Goal: Feedback & Contribution: Submit feedback/report problem

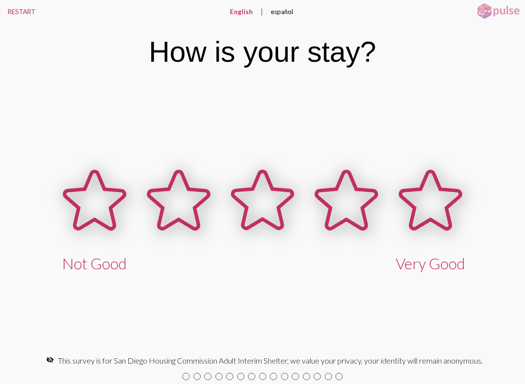
click at [439, 199] on icon at bounding box center [430, 199] width 60 height 57
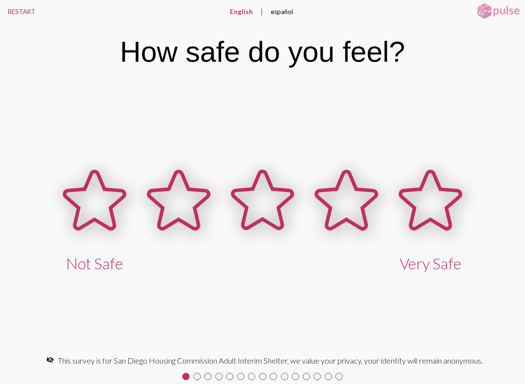
click at [439, 209] on icon at bounding box center [430, 199] width 60 height 57
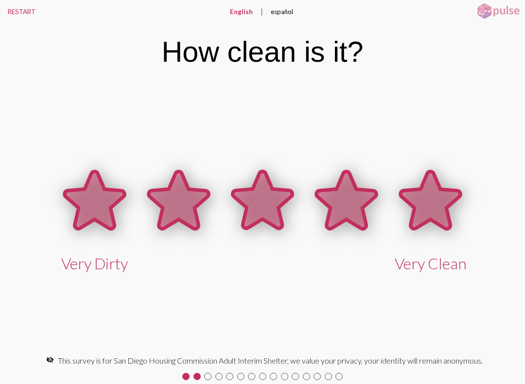
click at [434, 204] on icon at bounding box center [430, 199] width 60 height 57
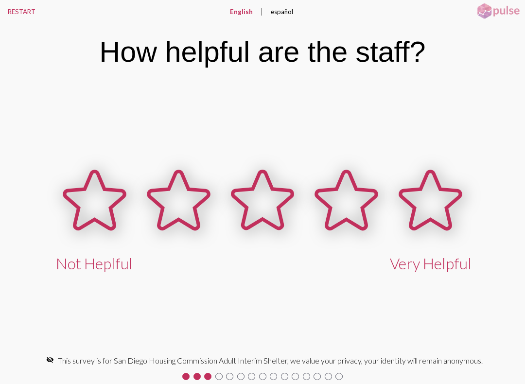
click at [342, 198] on icon at bounding box center [346, 199] width 60 height 57
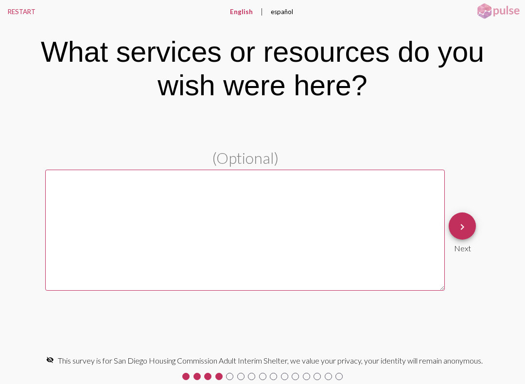
click at [467, 227] on mat-icon "keyboard_arrow_right" at bounding box center [462, 227] width 12 height 12
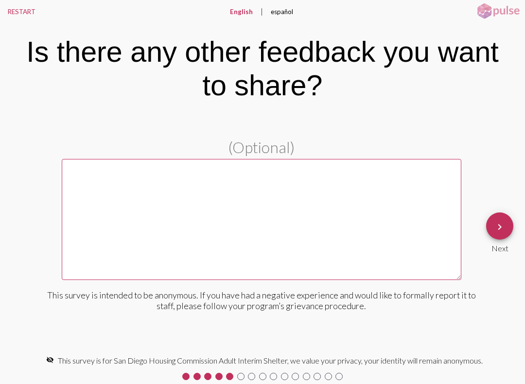
click at [496, 224] on mat-icon "keyboard_arrow_right" at bounding box center [500, 227] width 12 height 12
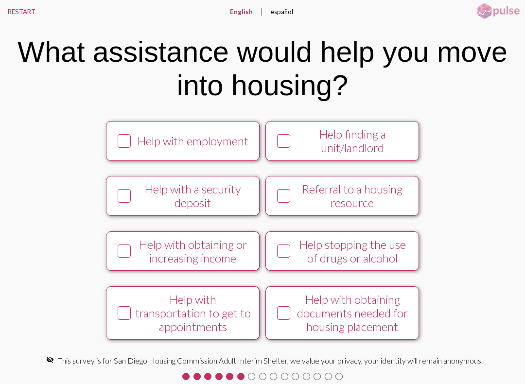
click at [121, 144] on icon at bounding box center [125, 141] width 12 height 12
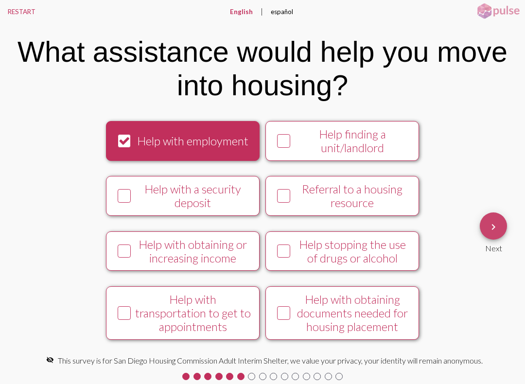
click at [502, 217] on button "keyboard_arrow_right" at bounding box center [493, 225] width 27 height 27
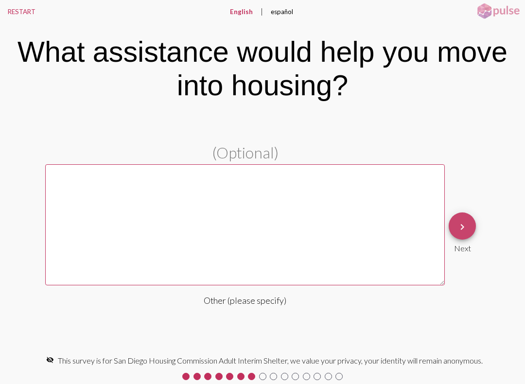
click at [472, 220] on button "keyboard_arrow_right" at bounding box center [461, 225] width 27 height 27
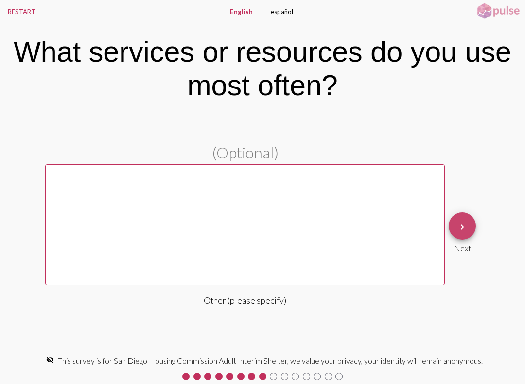
click at [464, 221] on span "keyboard_arrow_right" at bounding box center [462, 226] width 12 height 28
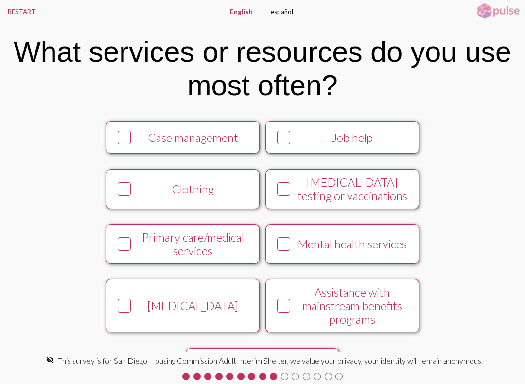
click at [122, 144] on icon at bounding box center [125, 138] width 12 height 12
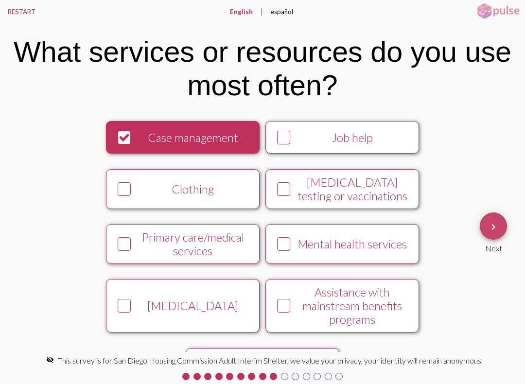
click at [499, 235] on span "keyboard_arrow_right" at bounding box center [493, 226] width 12 height 28
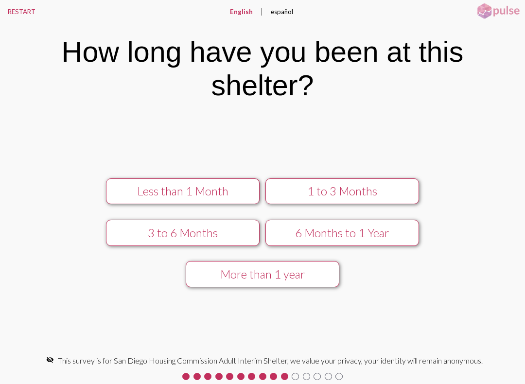
click at [360, 188] on div "1 to 3 Months" at bounding box center [342, 191] width 137 height 14
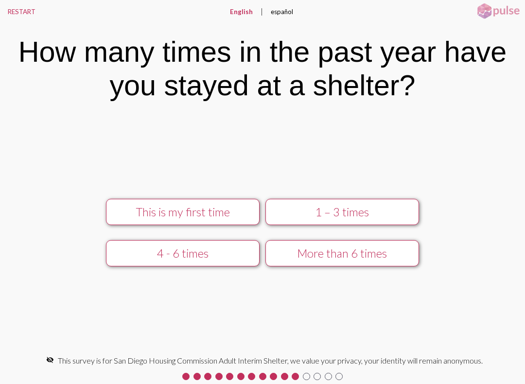
click at [375, 212] on div "1 – 3 times" at bounding box center [342, 212] width 137 height 14
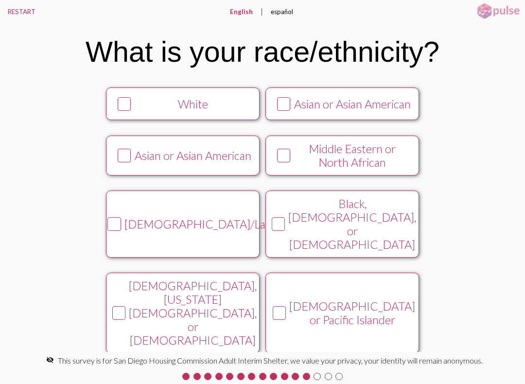
click at [284, 230] on icon at bounding box center [279, 224] width 12 height 12
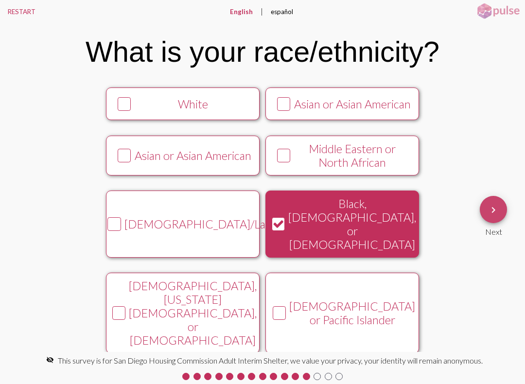
click at [495, 206] on mat-icon "keyboard_arrow_right" at bounding box center [493, 210] width 12 height 12
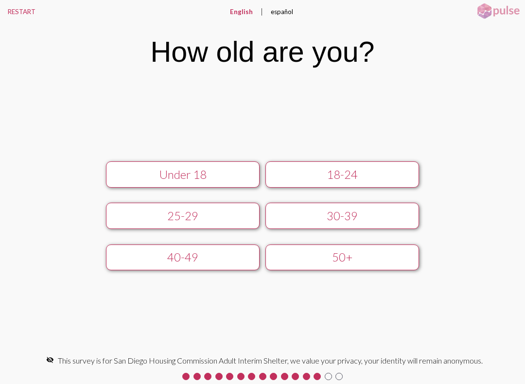
click at [349, 217] on div "30-39" at bounding box center [342, 216] width 137 height 14
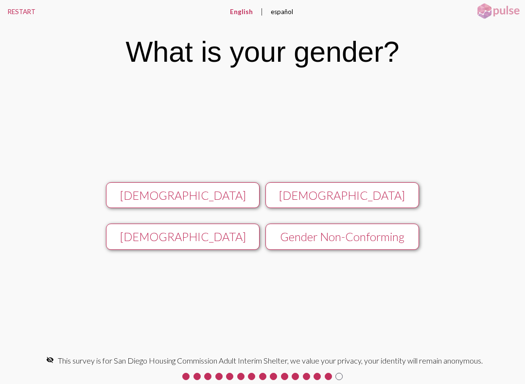
click at [206, 190] on div "[DEMOGRAPHIC_DATA]" at bounding box center [182, 195] width 137 height 14
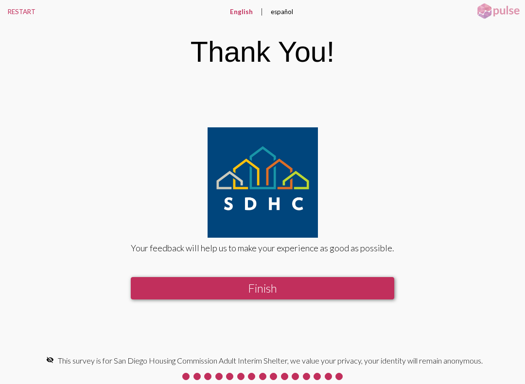
click at [264, 290] on button "Finish" at bounding box center [262, 288] width 263 height 22
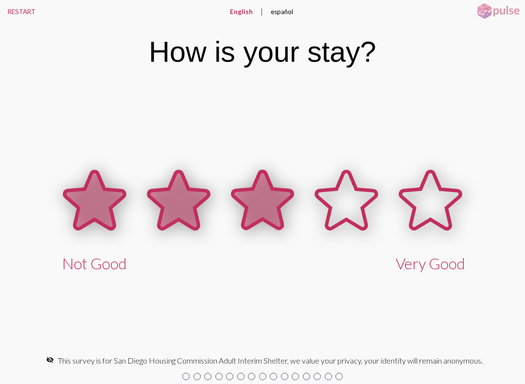
click at [263, 210] on icon at bounding box center [262, 199] width 60 height 57
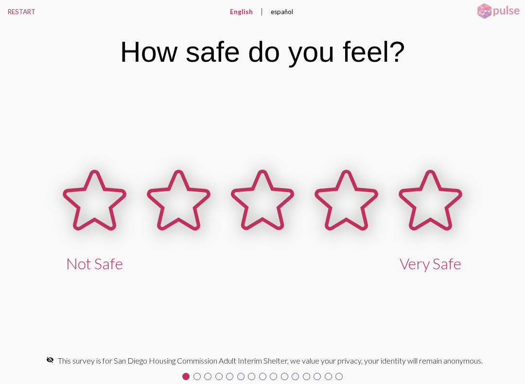
click at [434, 201] on icon at bounding box center [430, 199] width 60 height 57
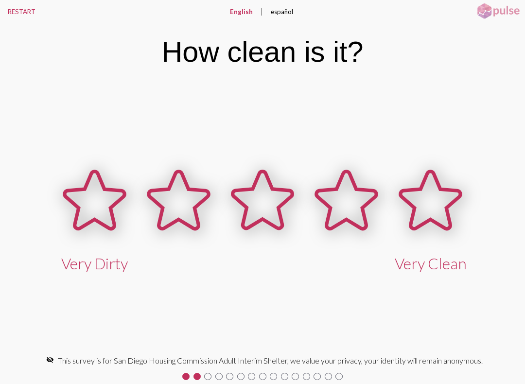
click at [102, 208] on icon at bounding box center [95, 199] width 60 height 57
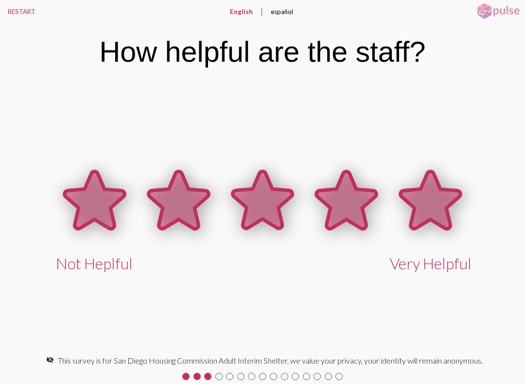
click at [441, 185] on icon at bounding box center [430, 201] width 84 height 84
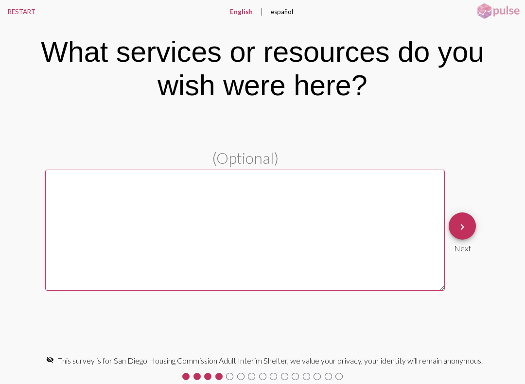
click at [11, 9] on button "RESTART" at bounding box center [21, 11] width 43 height 23
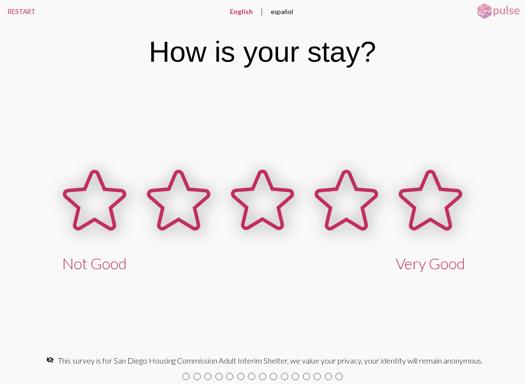
click at [434, 202] on icon at bounding box center [430, 199] width 60 height 57
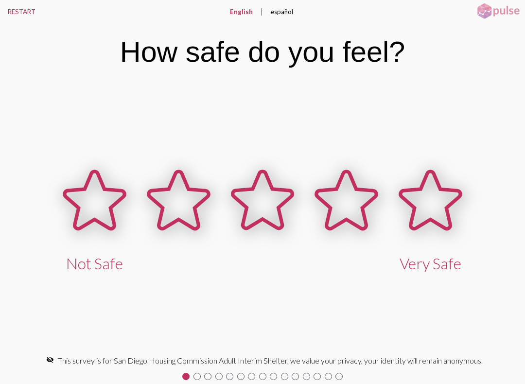
click at [221, 202] on icon at bounding box center [179, 201] width 84 height 84
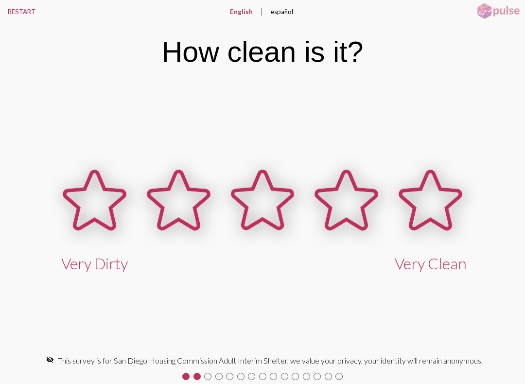
click at [427, 201] on icon at bounding box center [430, 199] width 60 height 57
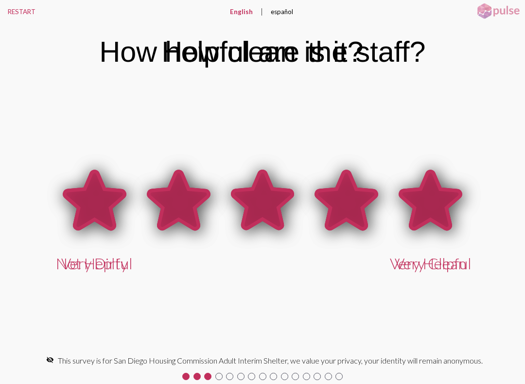
click at [429, 197] on icon at bounding box center [430, 199] width 60 height 57
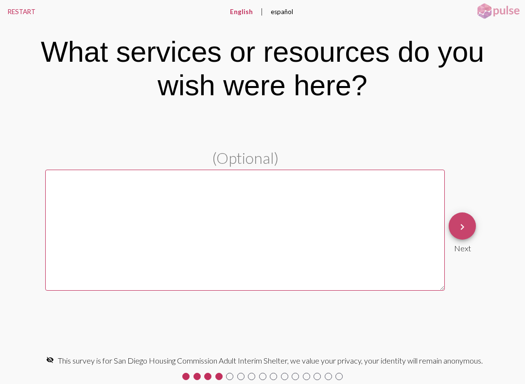
click at [464, 224] on mat-icon "keyboard_arrow_right" at bounding box center [462, 227] width 12 height 12
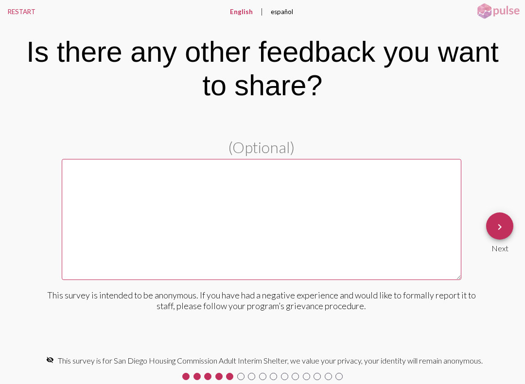
click at [506, 223] on button "keyboard_arrow_right" at bounding box center [499, 225] width 27 height 27
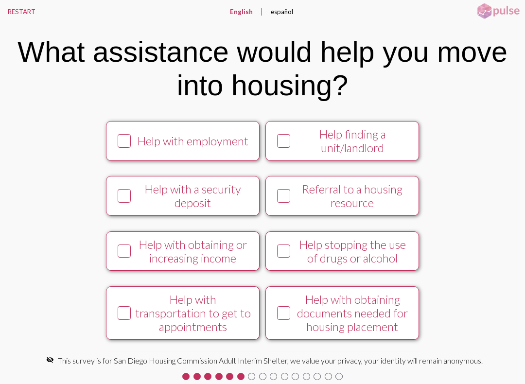
click at [124, 319] on icon at bounding box center [125, 313] width 12 height 12
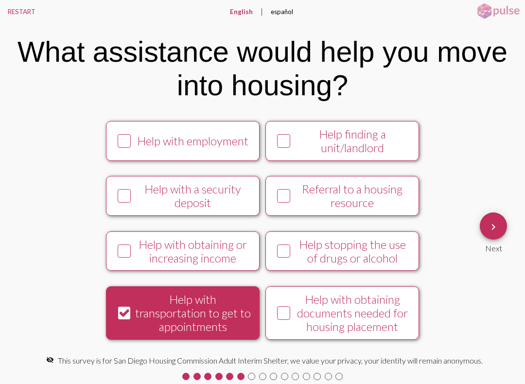
click at [127, 258] on div at bounding box center [125, 251] width 14 height 14
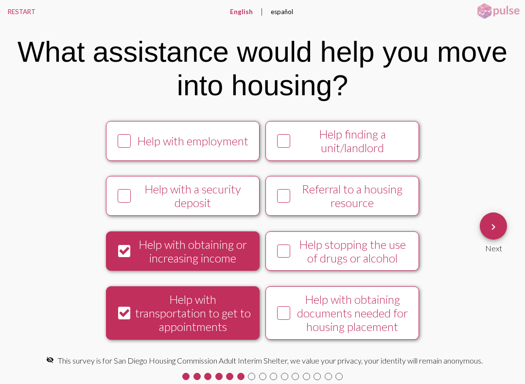
click at [125, 202] on icon at bounding box center [125, 196] width 12 height 12
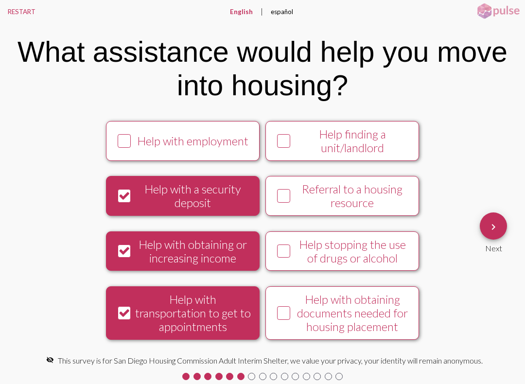
scroll to position [3, 0]
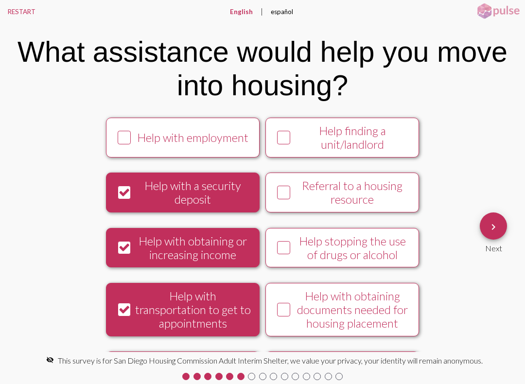
click at [124, 144] on icon at bounding box center [125, 138] width 12 height 12
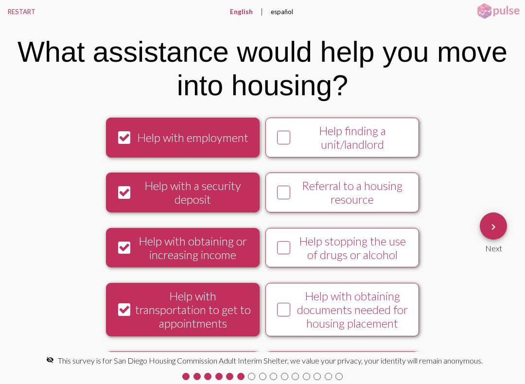
click at [287, 144] on icon at bounding box center [284, 138] width 12 height 12
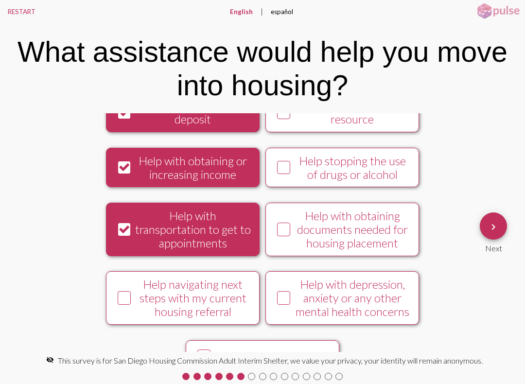
scroll to position [87, 0]
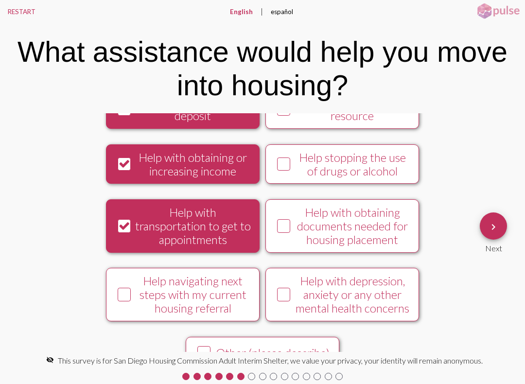
click at [289, 232] on icon at bounding box center [284, 226] width 12 height 12
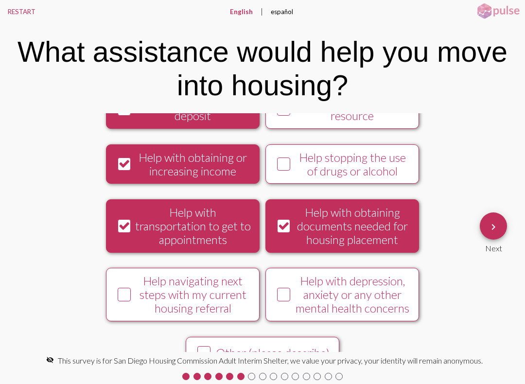
click at [124, 301] on icon at bounding box center [125, 295] width 12 height 12
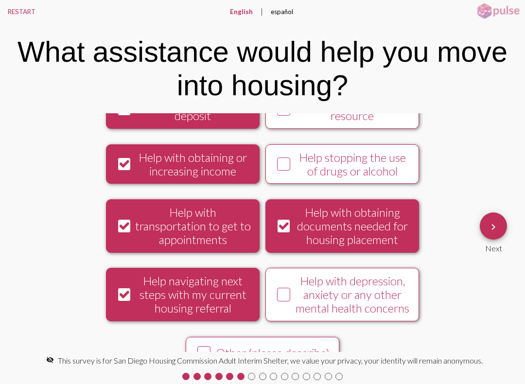
scroll to position [83, 0]
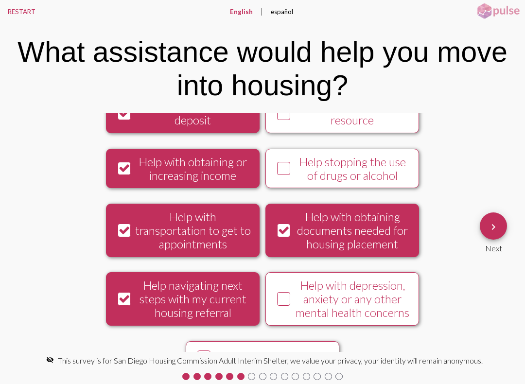
click at [123, 305] on icon at bounding box center [125, 299] width 12 height 12
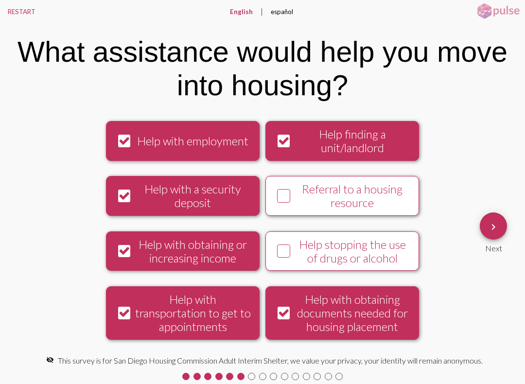
scroll to position [0, 0]
click at [500, 225] on button "keyboard_arrow_right" at bounding box center [493, 225] width 27 height 27
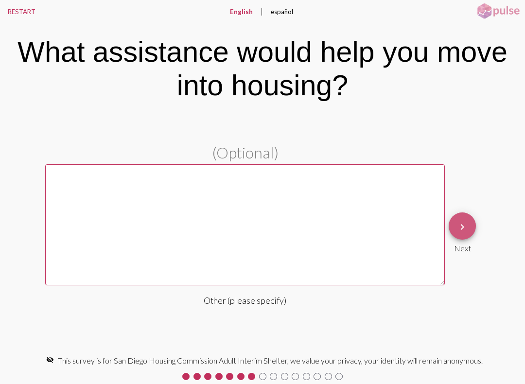
click at [463, 230] on mat-icon "keyboard_arrow_right" at bounding box center [462, 227] width 12 height 12
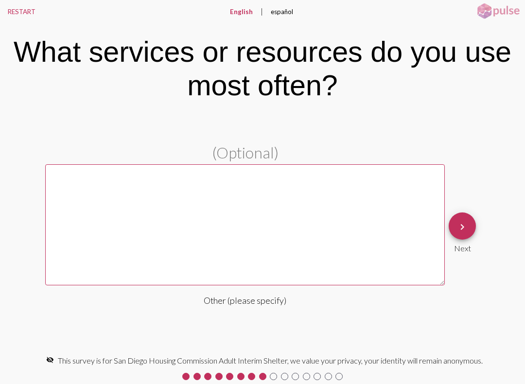
click at [455, 234] on button "keyboard_arrow_right" at bounding box center [461, 225] width 27 height 27
